Goal: Obtain resource: Obtain resource

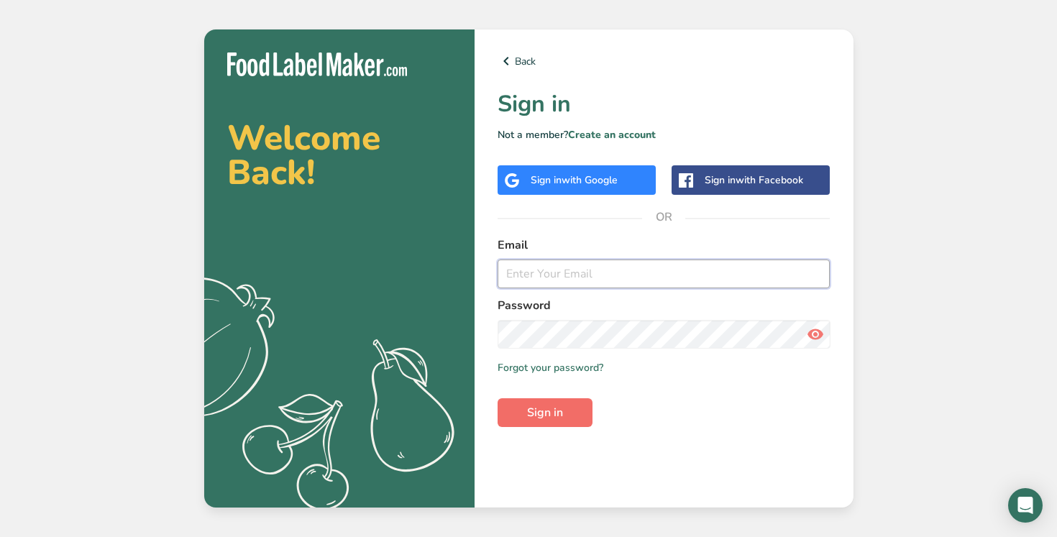
type input "[PERSON_NAME][EMAIL_ADDRESS][DOMAIN_NAME]"
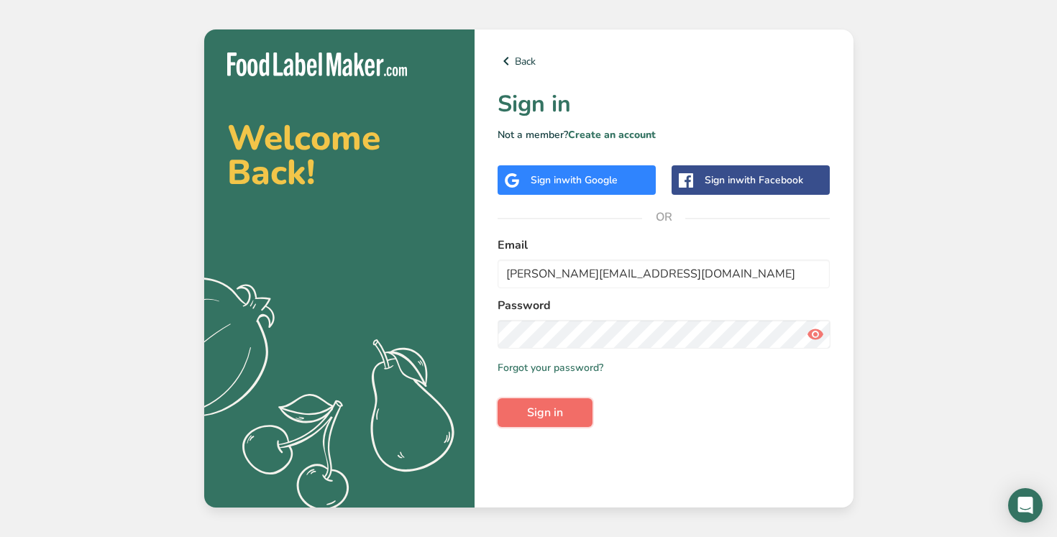
click at [541, 416] on span "Sign in" at bounding box center [545, 412] width 36 height 17
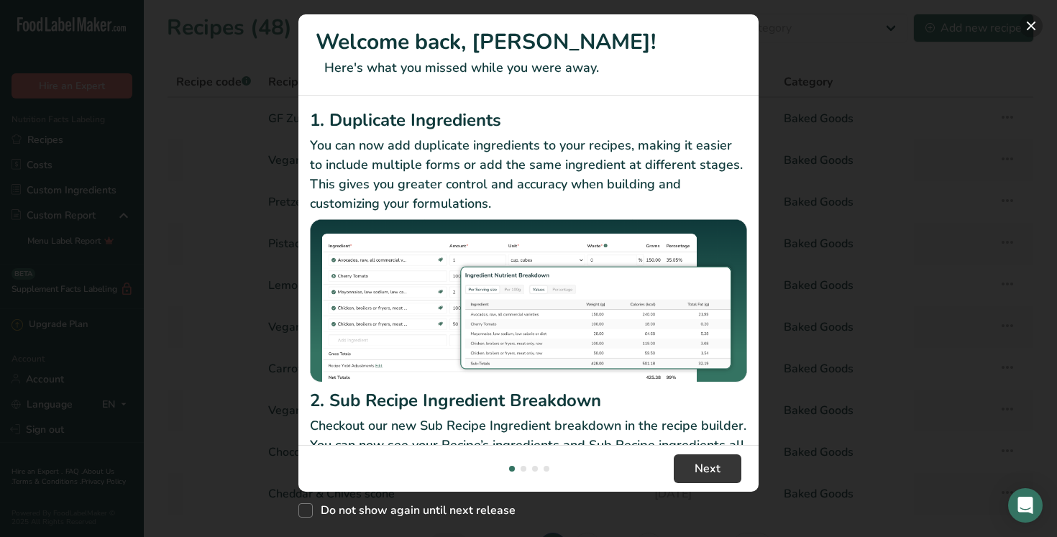
click at [1029, 32] on button "New Features" at bounding box center [1031, 25] width 23 height 23
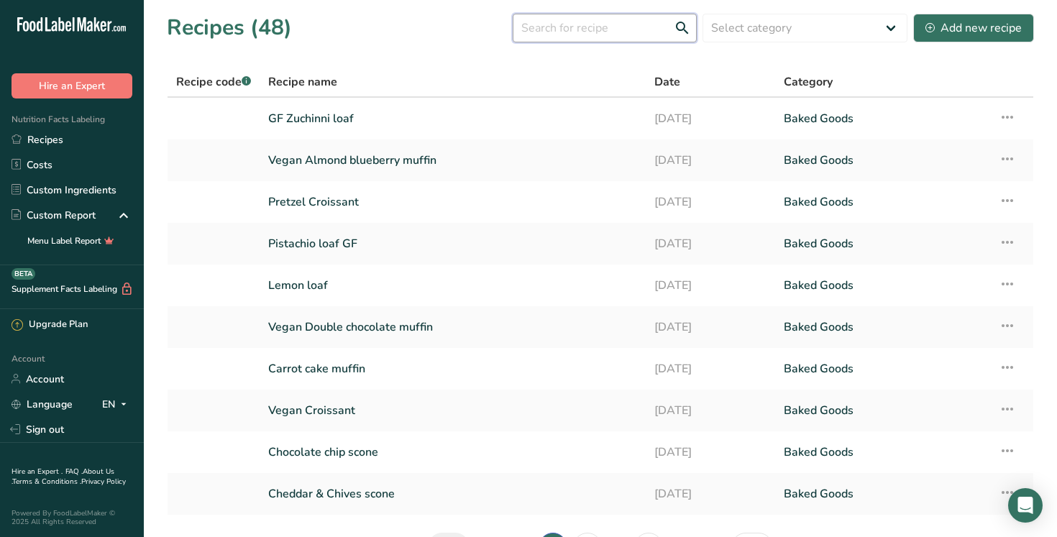
click at [621, 37] on input "text" at bounding box center [605, 28] width 184 height 29
type input "c"
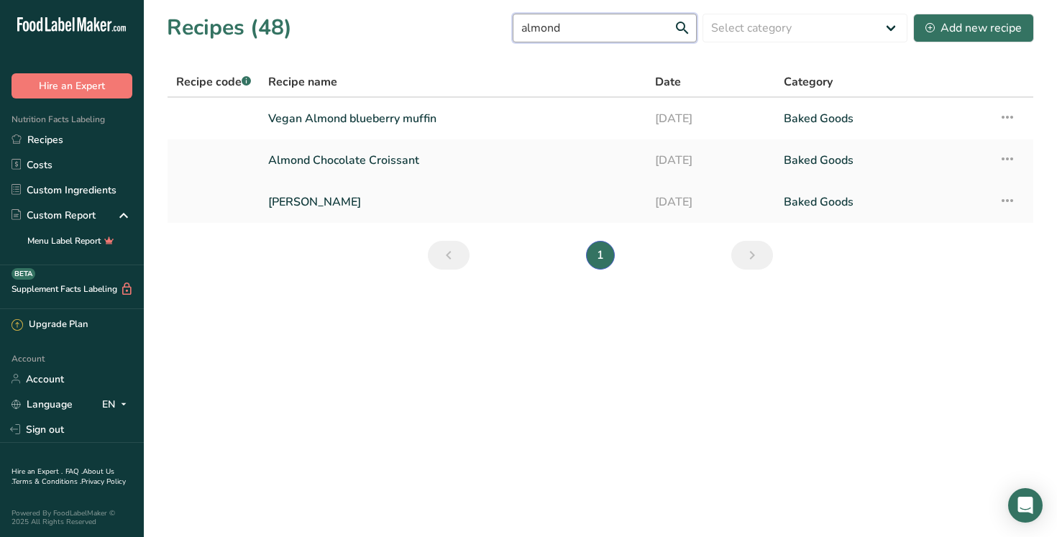
type input "almond"
click at [337, 206] on link "[PERSON_NAME]" at bounding box center [453, 202] width 370 height 30
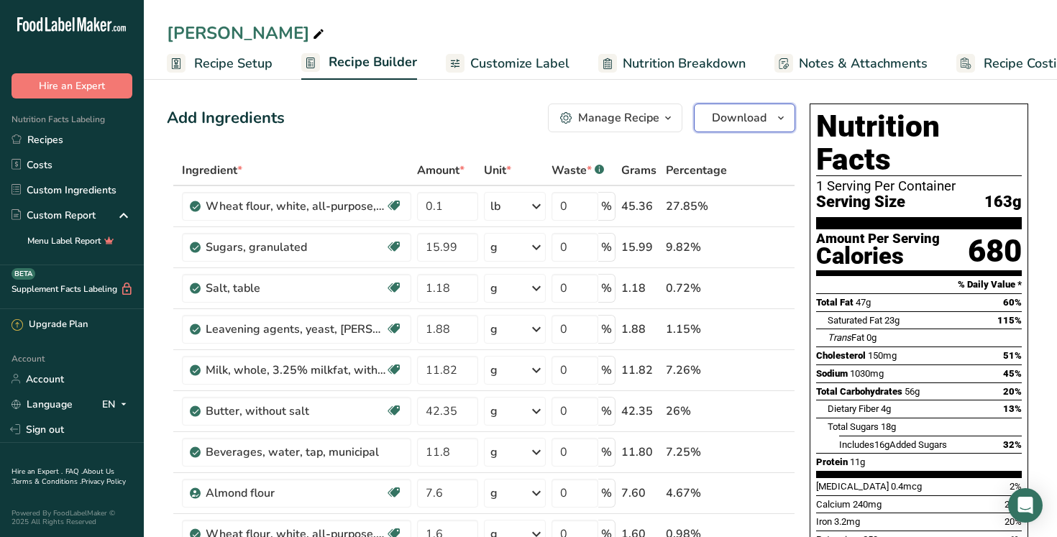
click at [773, 122] on span "button" at bounding box center [781, 117] width 17 height 17
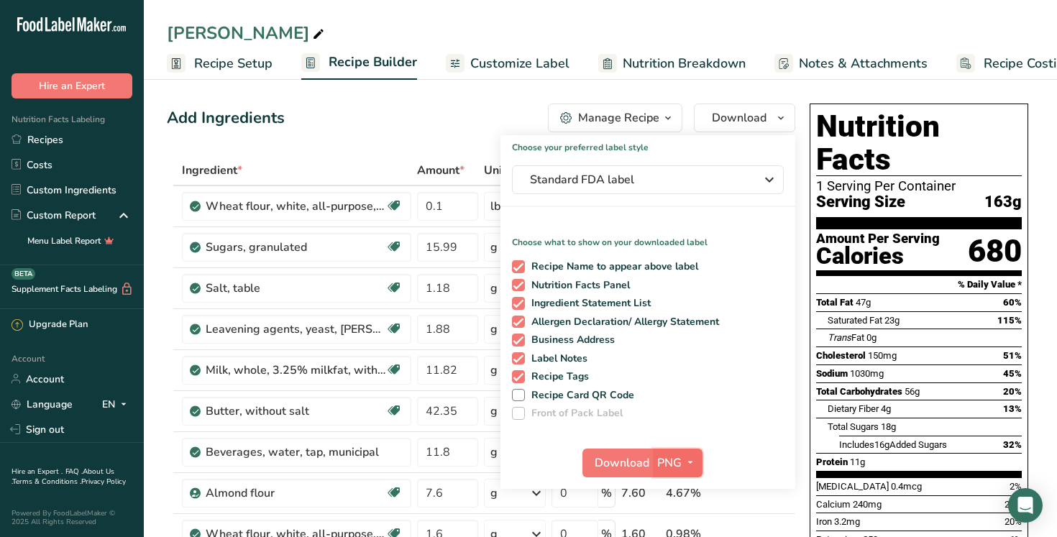
click at [687, 468] on icon "button" at bounding box center [691, 463] width 12 height 18
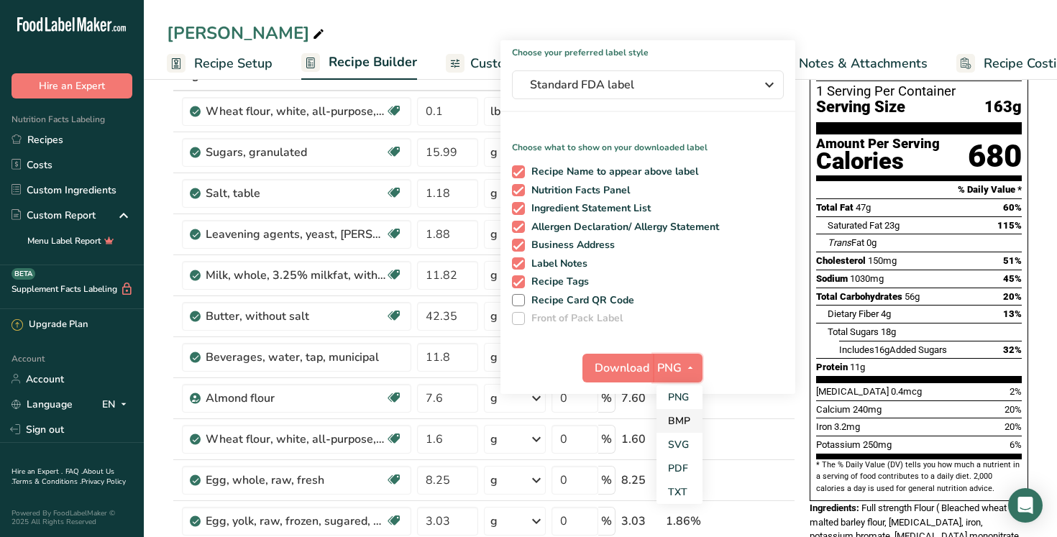
scroll to position [97, 0]
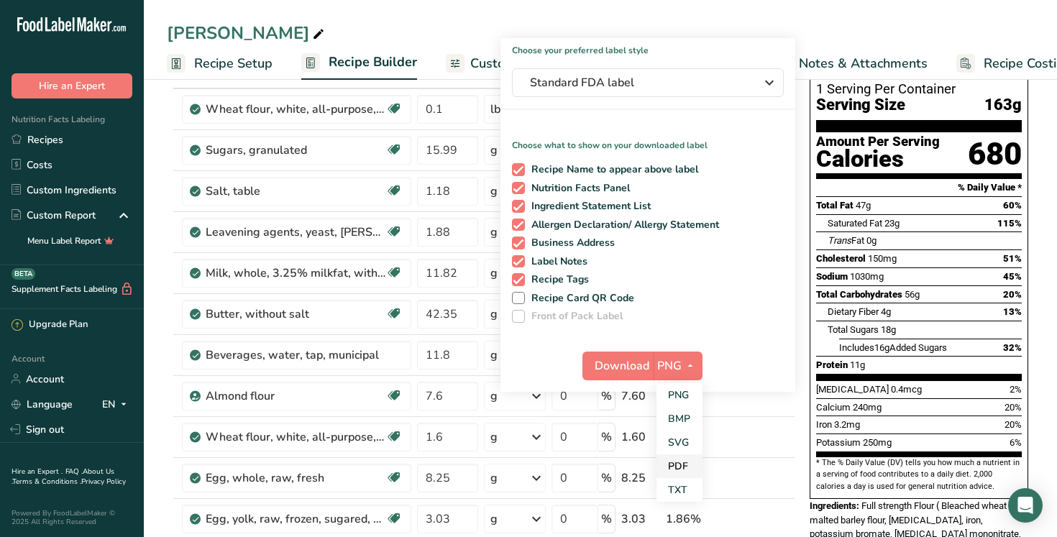
click at [679, 463] on link "PDF" at bounding box center [680, 467] width 46 height 24
click at [627, 361] on span "Download" at bounding box center [623, 366] width 55 height 17
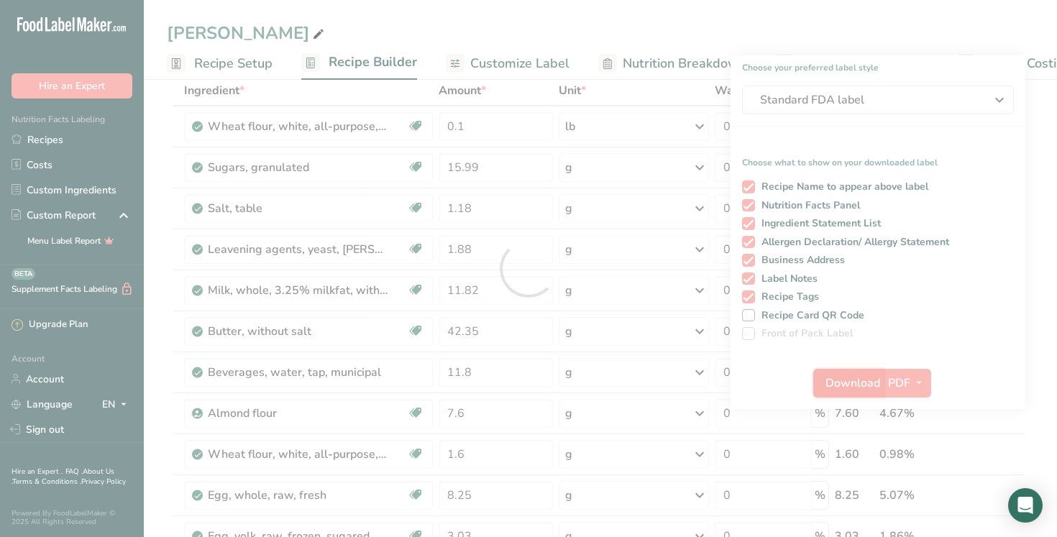
scroll to position [0, 0]
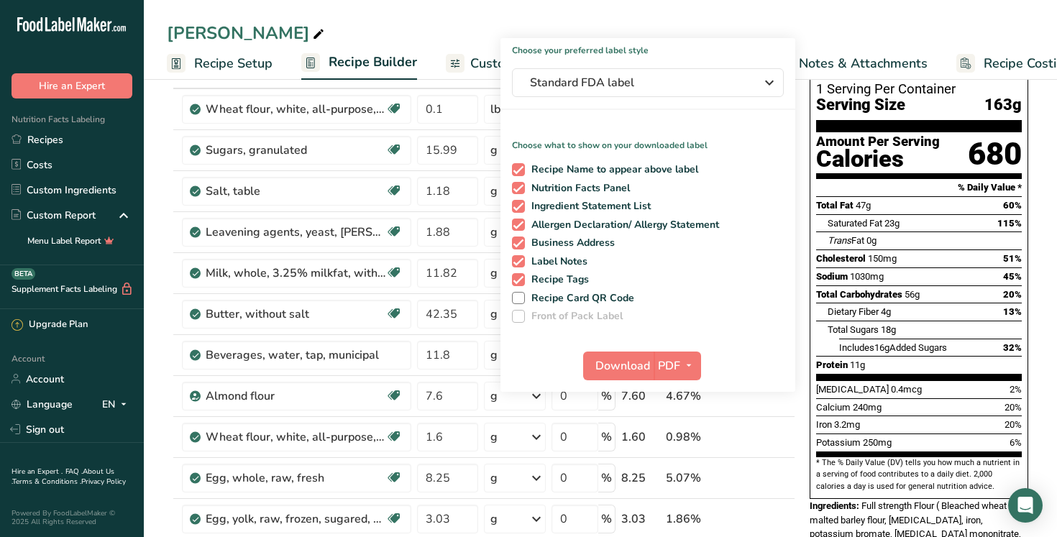
click at [576, 33] on div "[PERSON_NAME]" at bounding box center [601, 33] width 914 height 26
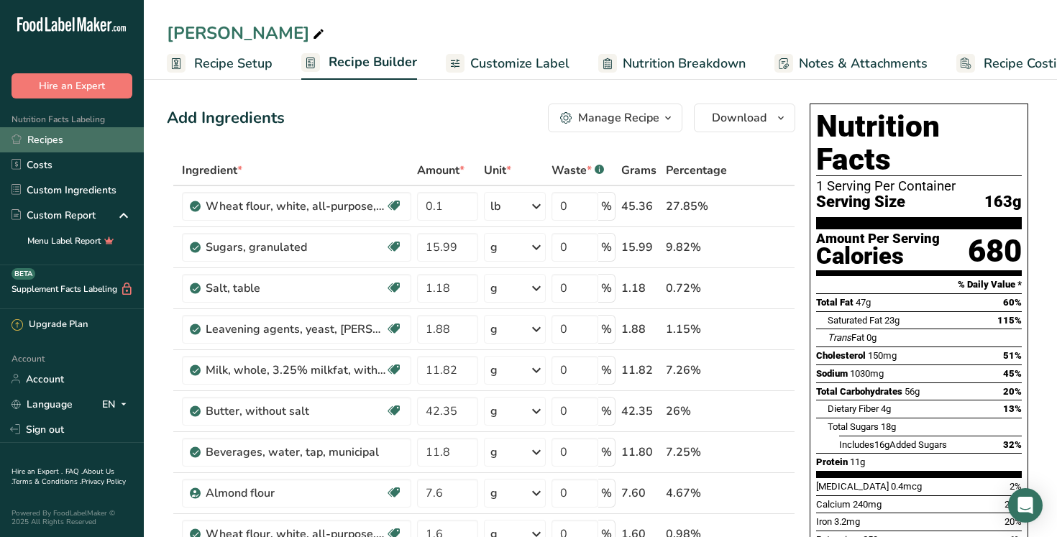
click at [49, 142] on link "Recipes" at bounding box center [72, 139] width 144 height 25
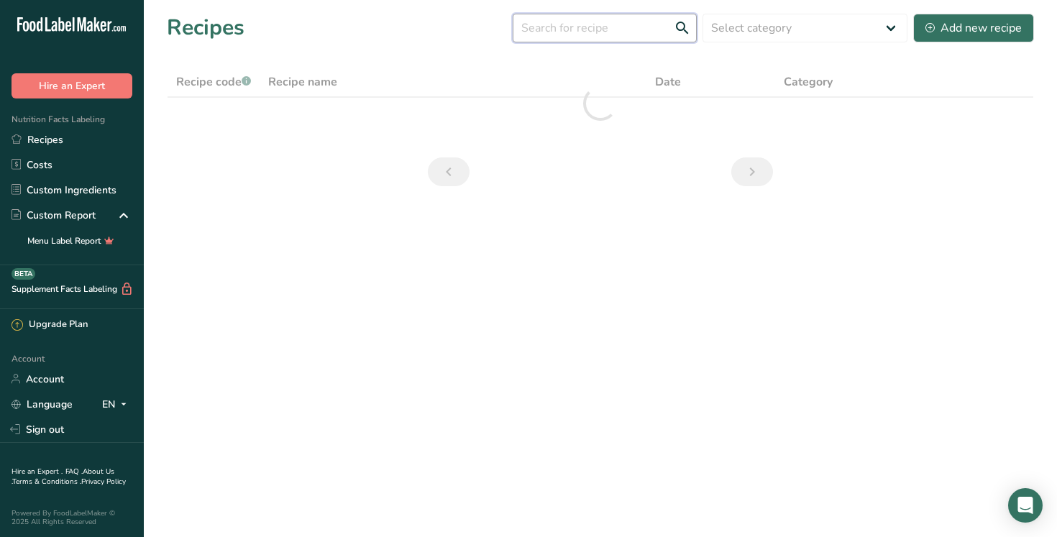
click at [573, 34] on input "text" at bounding box center [605, 28] width 184 height 29
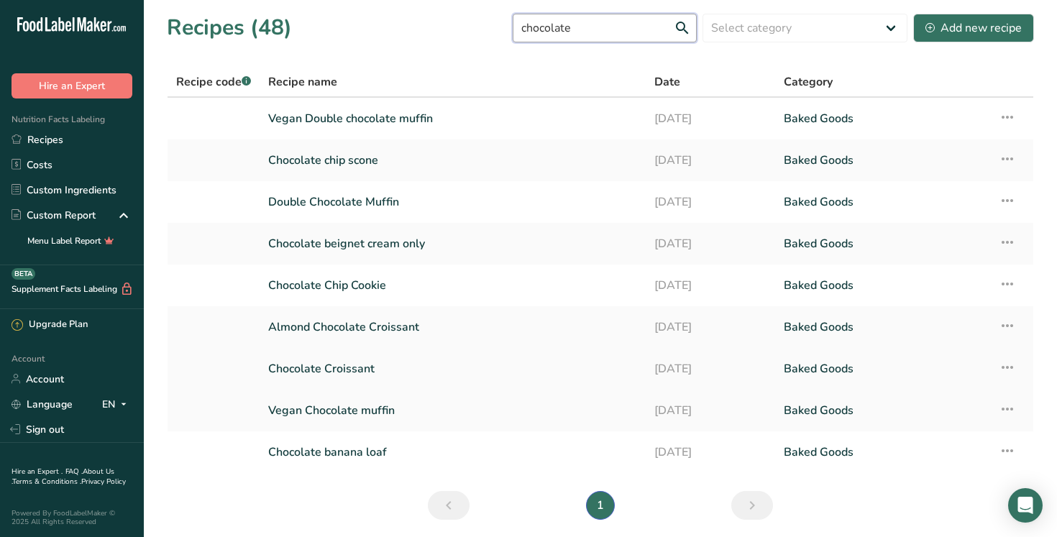
type input "chocolate"
click at [345, 369] on link "Chocolate Croissant" at bounding box center [452, 369] width 369 height 30
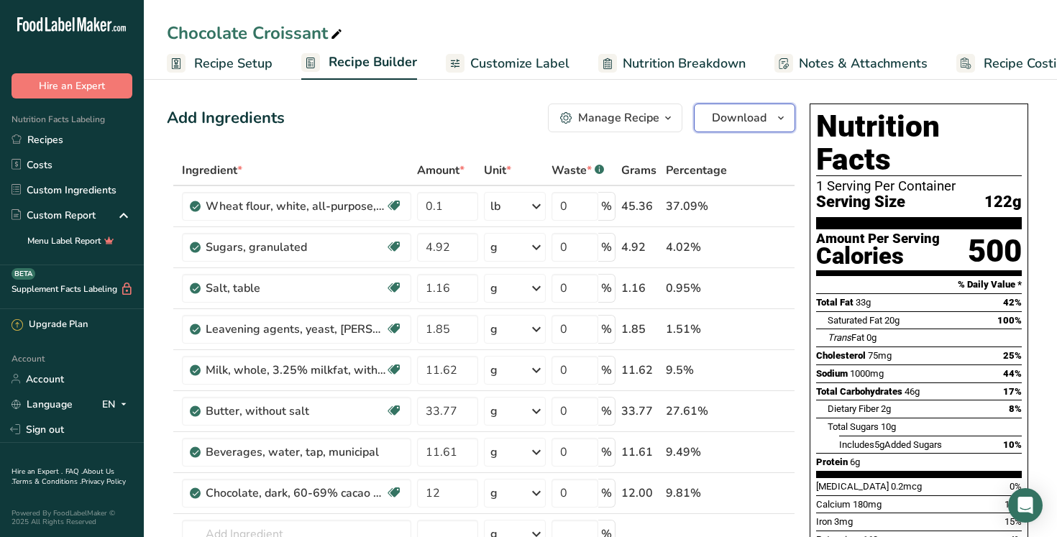
click at [777, 109] on icon "button" at bounding box center [781, 118] width 12 height 18
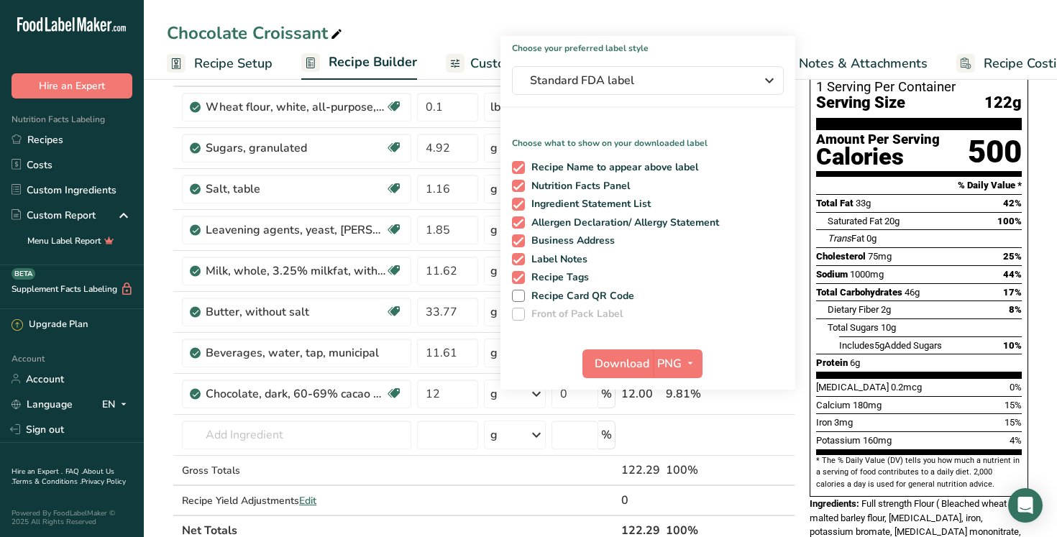
scroll to position [127, 0]
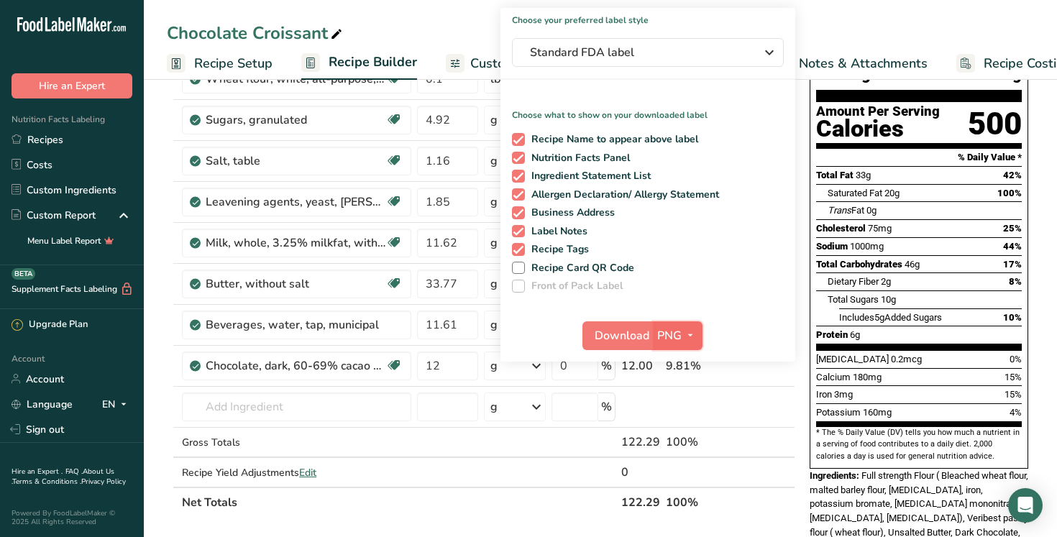
click at [694, 336] on icon "button" at bounding box center [691, 336] width 12 height 18
click at [684, 439] on link "PDF" at bounding box center [680, 436] width 46 height 24
click at [622, 334] on span "Download" at bounding box center [623, 335] width 55 height 17
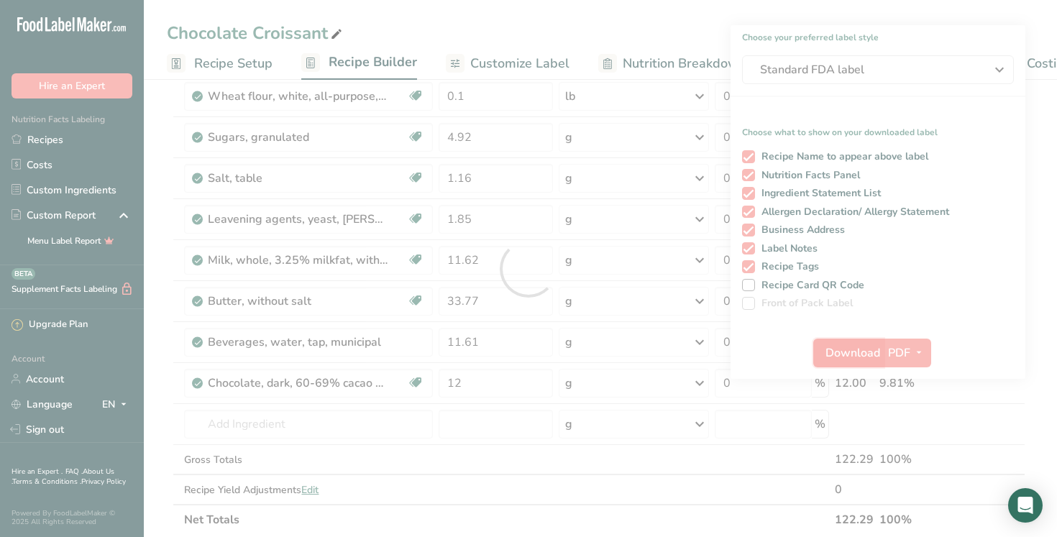
scroll to position [0, 0]
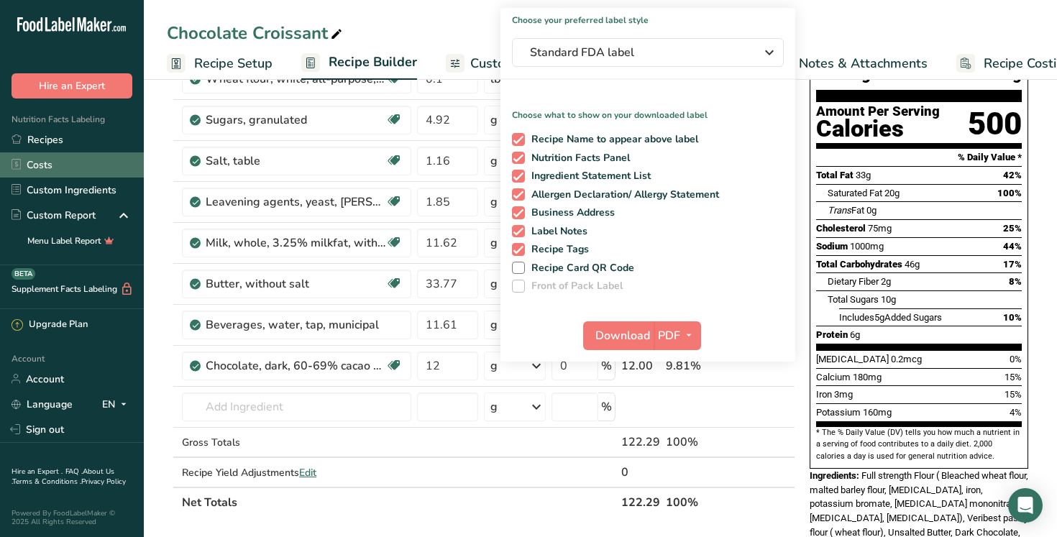
click at [77, 155] on link "Costs" at bounding box center [72, 164] width 144 height 25
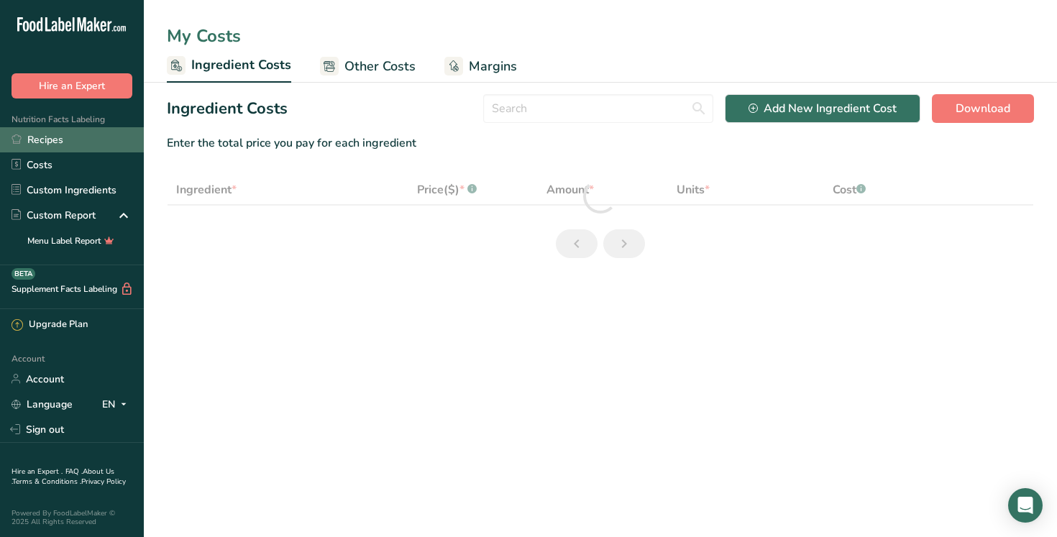
click at [66, 145] on link "Recipes" at bounding box center [72, 139] width 144 height 25
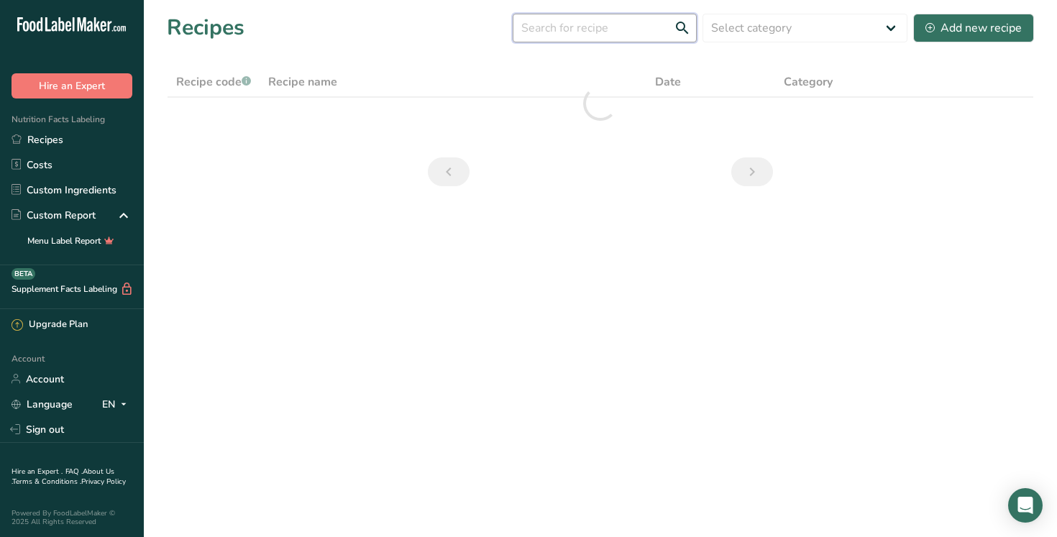
click at [607, 26] on input "text" at bounding box center [605, 28] width 184 height 29
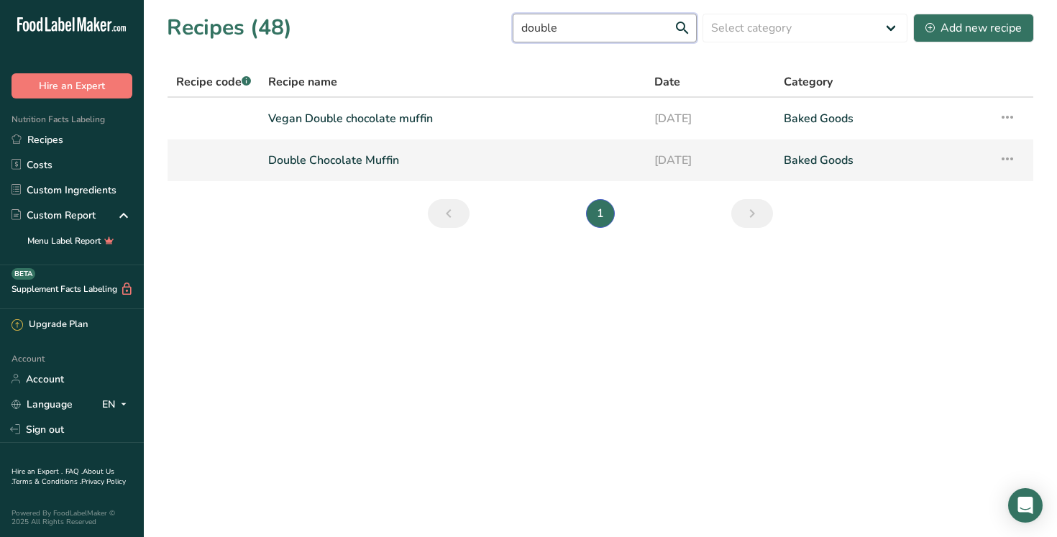
type input "double"
click at [368, 159] on link "Double Chocolate Muffin" at bounding box center [452, 160] width 369 height 30
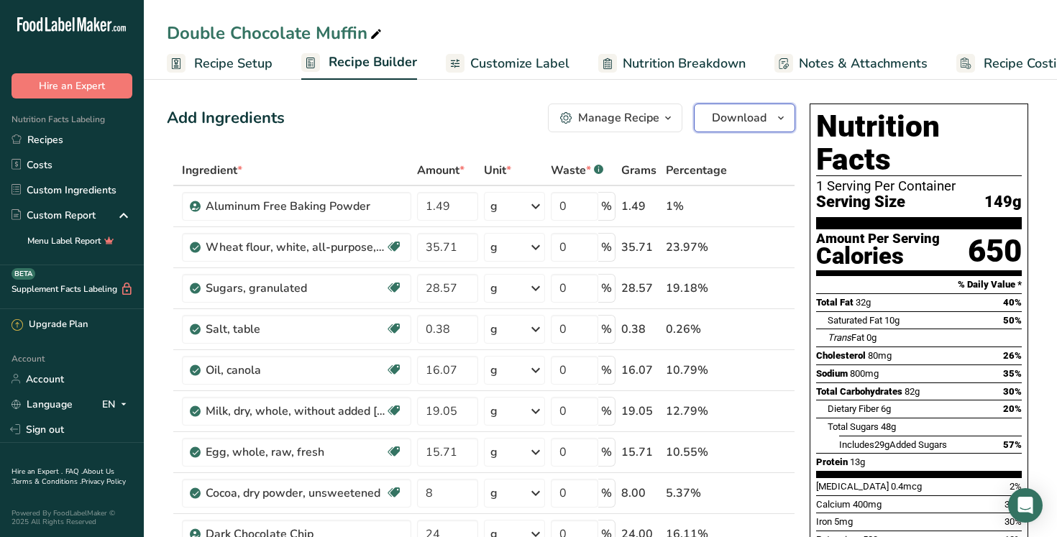
click at [774, 119] on span "button" at bounding box center [781, 117] width 17 height 17
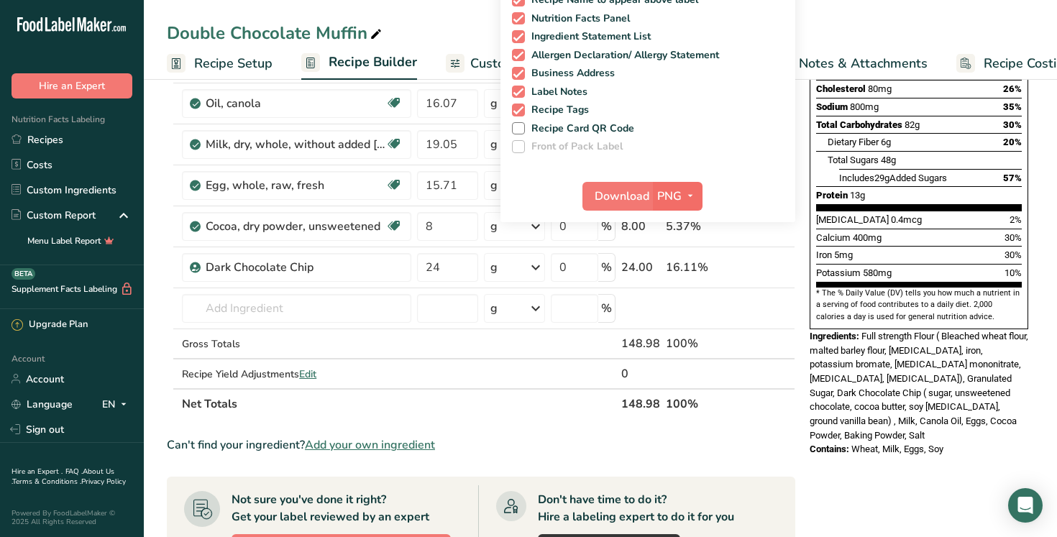
scroll to position [288, 0]
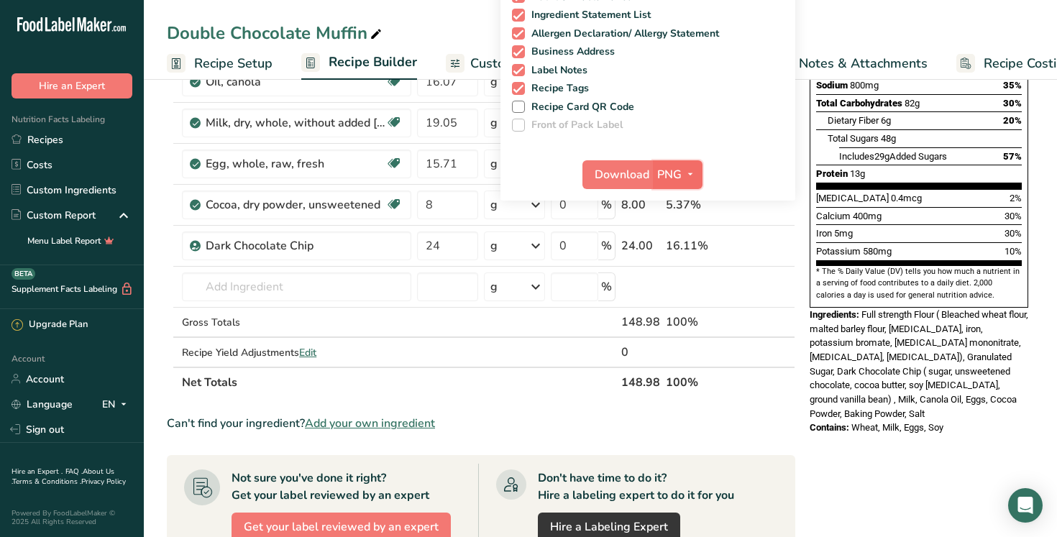
click at [687, 180] on icon "button" at bounding box center [691, 174] width 12 height 18
click at [691, 280] on link "PDF" at bounding box center [680, 275] width 46 height 24
click at [631, 170] on span "Download" at bounding box center [623, 174] width 55 height 17
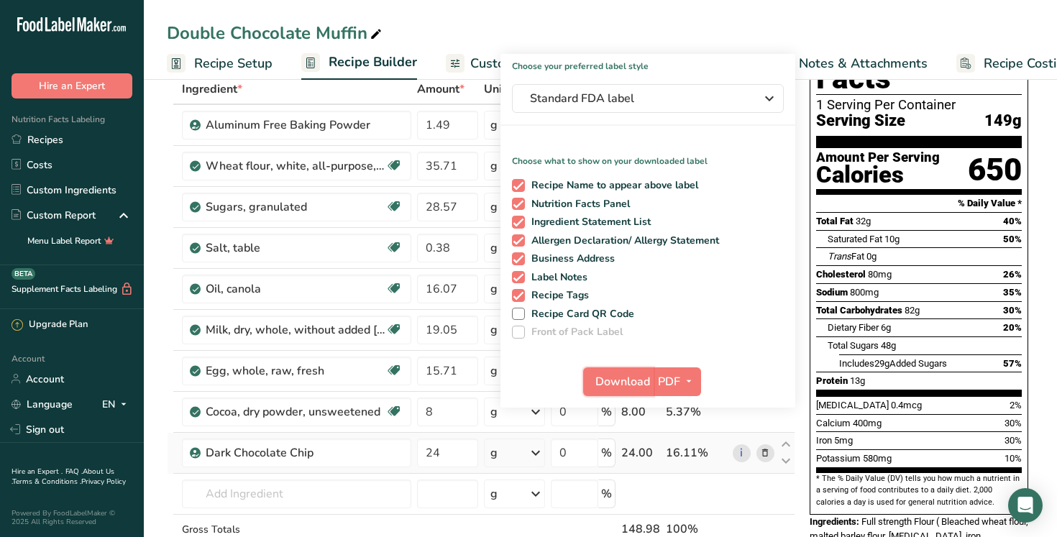
scroll to position [0, 0]
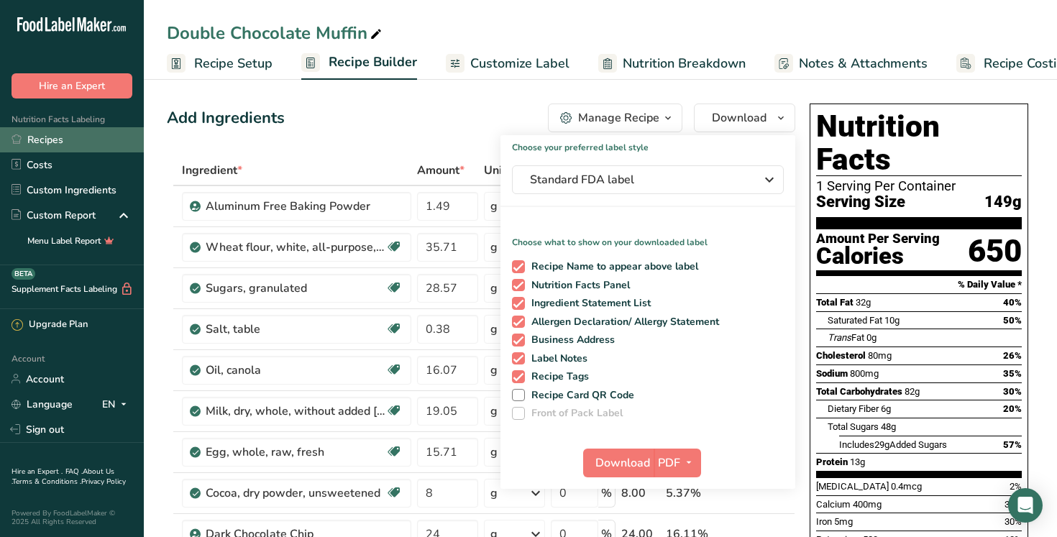
click at [70, 147] on link "Recipes" at bounding box center [72, 139] width 144 height 25
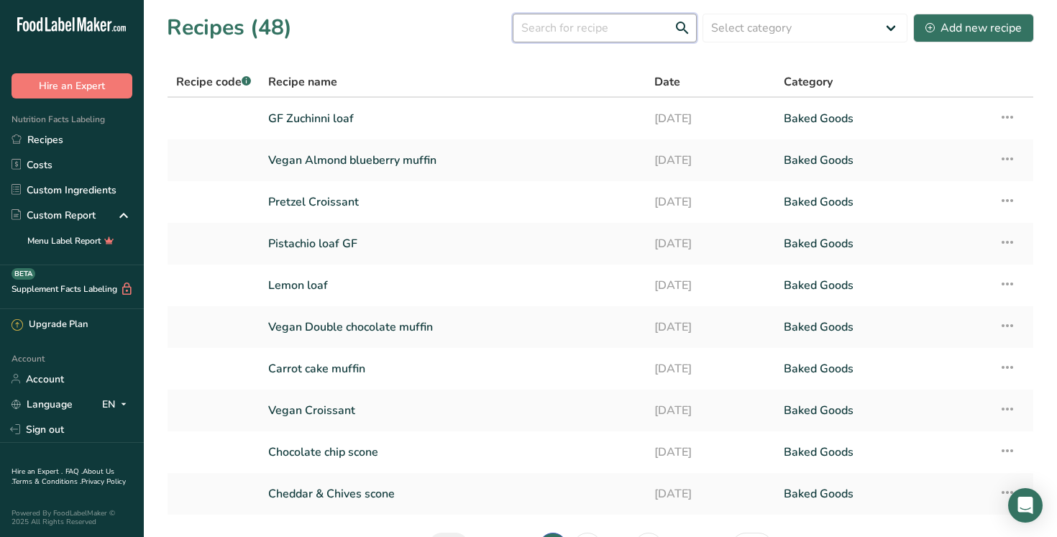
click at [614, 29] on input "text" at bounding box center [605, 28] width 184 height 29
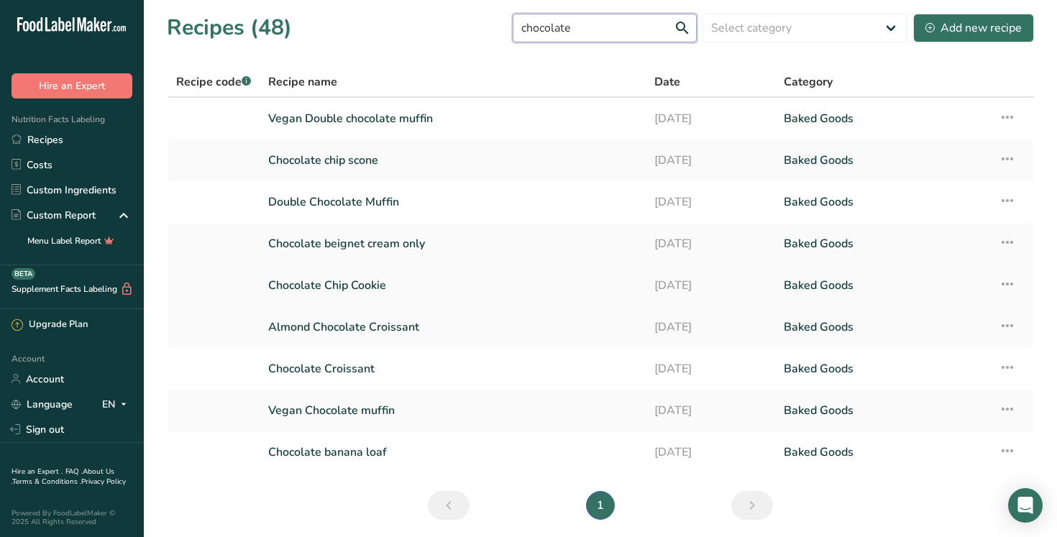
type input "chocolate"
click at [408, 281] on link "Chocolate Chip Cookie" at bounding box center [452, 285] width 369 height 30
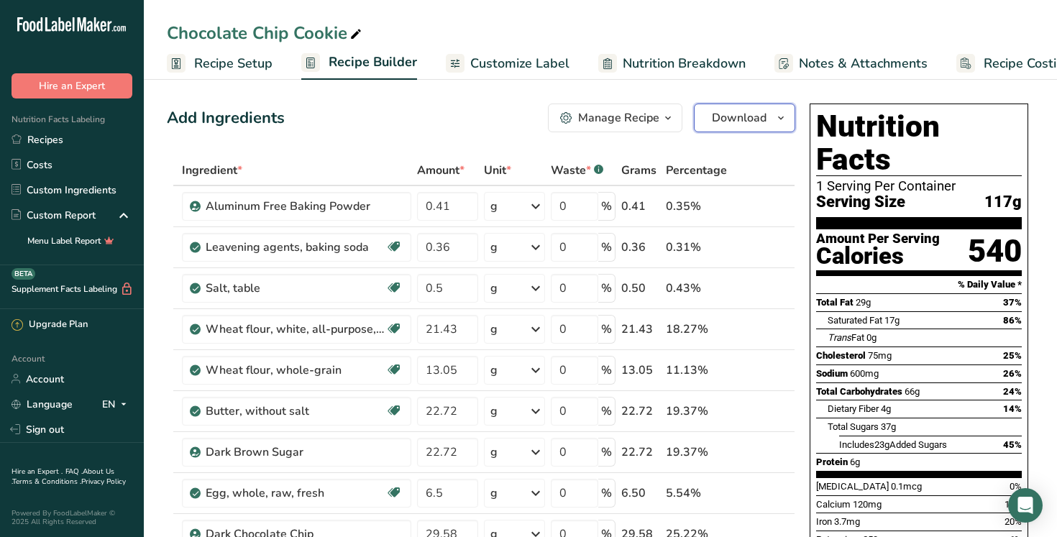
click at [789, 112] on span "button" at bounding box center [781, 117] width 17 height 17
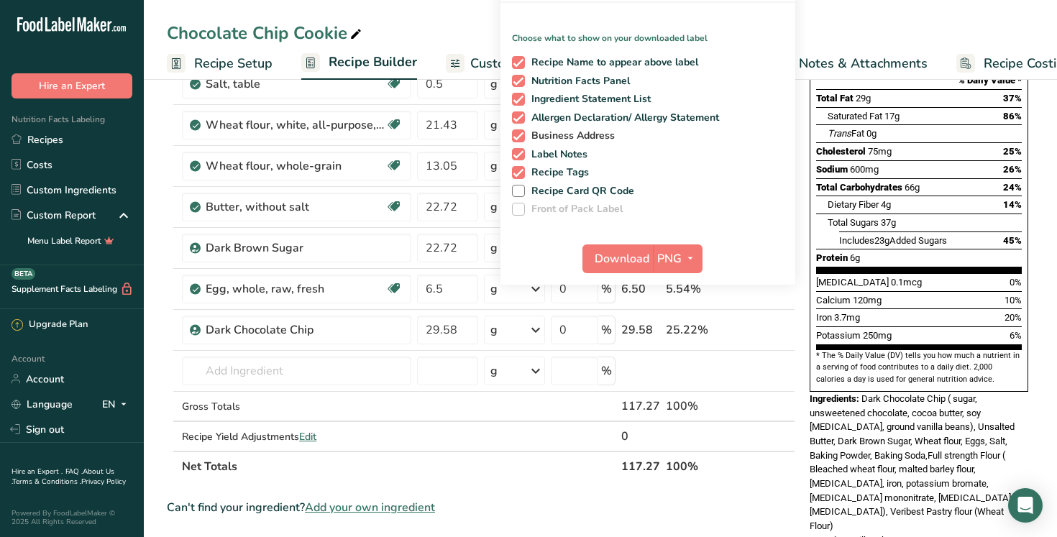
scroll to position [335, 0]
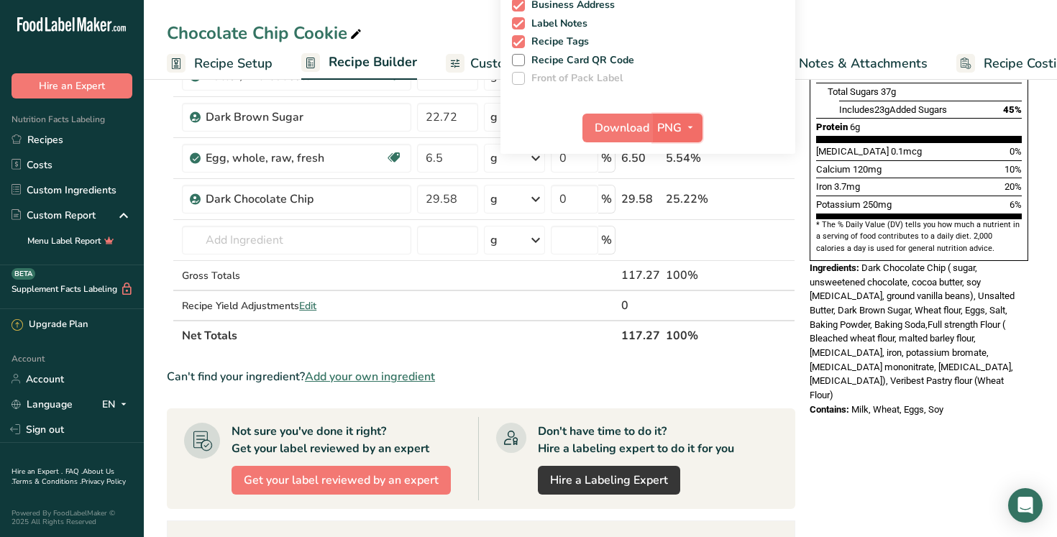
click at [693, 135] on icon "button" at bounding box center [691, 128] width 12 height 18
click at [686, 234] on link "PDF" at bounding box center [680, 229] width 46 height 24
click at [629, 126] on span "Download" at bounding box center [623, 127] width 55 height 17
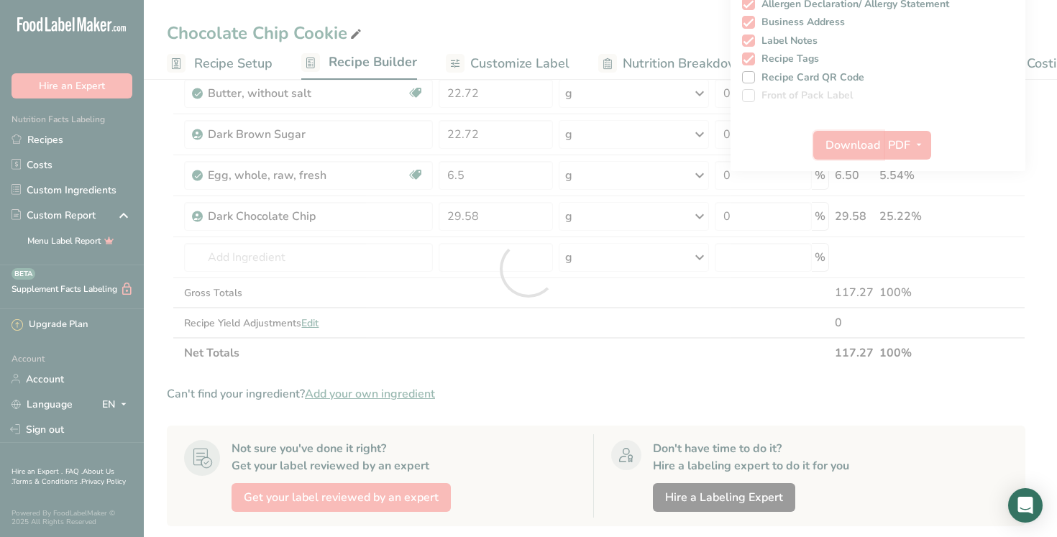
scroll to position [0, 0]
